Goal: Information Seeking & Learning: Learn about a topic

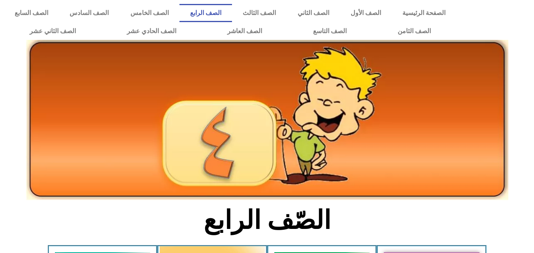
scroll to position [220, 0]
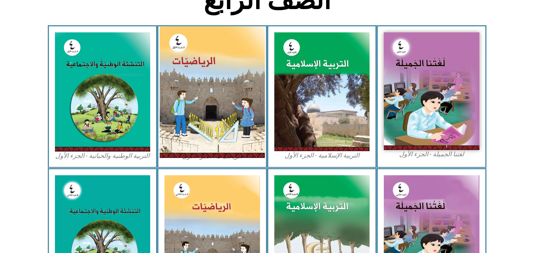
click at [212, 54] on img at bounding box center [212, 92] width 105 height 132
click at [211, 89] on img at bounding box center [212, 92] width 105 height 132
click at [227, 110] on img at bounding box center [212, 92] width 105 height 132
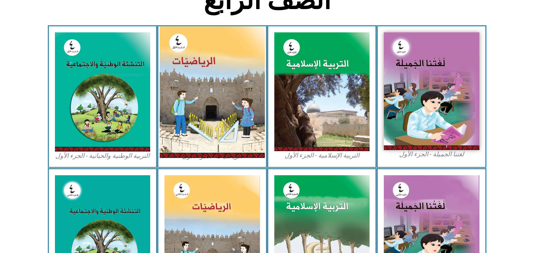
drag, startPoint x: 227, startPoint y: 110, endPoint x: 224, endPoint y: 93, distance: 17.3
click at [224, 93] on img at bounding box center [212, 92] width 105 height 132
click at [211, 60] on img at bounding box center [212, 92] width 105 height 132
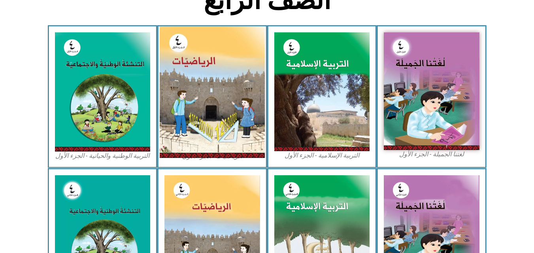
click at [173, 104] on img at bounding box center [212, 92] width 105 height 132
click at [206, 157] on img at bounding box center [212, 92] width 105 height 132
click at [214, 107] on img at bounding box center [212, 92] width 105 height 132
drag, startPoint x: 214, startPoint y: 107, endPoint x: 201, endPoint y: 81, distance: 29.2
click at [201, 81] on img at bounding box center [212, 92] width 105 height 132
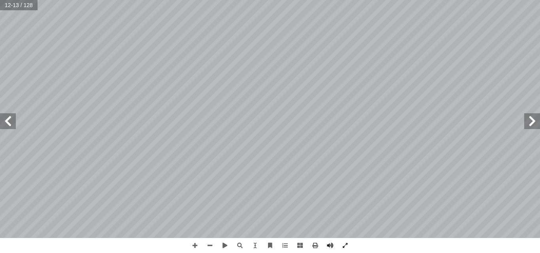
click at [6, 123] on span at bounding box center [8, 121] width 16 height 16
click at [197, 243] on span at bounding box center [194, 245] width 15 height 15
click at [309, 0] on html "الصفحة الرئيسية الصف الأول الصف الثاني الصف الثالث الصف الرابع الصف الخامس الصف…" at bounding box center [270, 36] width 540 height 72
click at [451, 72] on html "الصفحة الرئيسية الصف الأول الصف الثاني الصف الثالث الصف الرابع الصف الخامس الصف…" at bounding box center [270, 36] width 540 height 72
click at [422, 72] on html "الصفحة الرئيسية الصف الأول الصف الثاني الصف الثالث الصف الرابع الصف الخامس الصف…" at bounding box center [270, 36] width 540 height 72
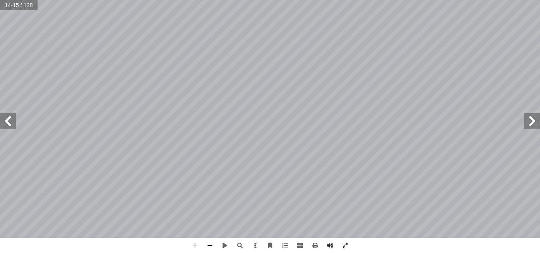
click at [212, 245] on span at bounding box center [209, 245] width 15 height 15
click at [8, 126] on span at bounding box center [8, 121] width 16 height 16
